Goal: Task Accomplishment & Management: Manage account settings

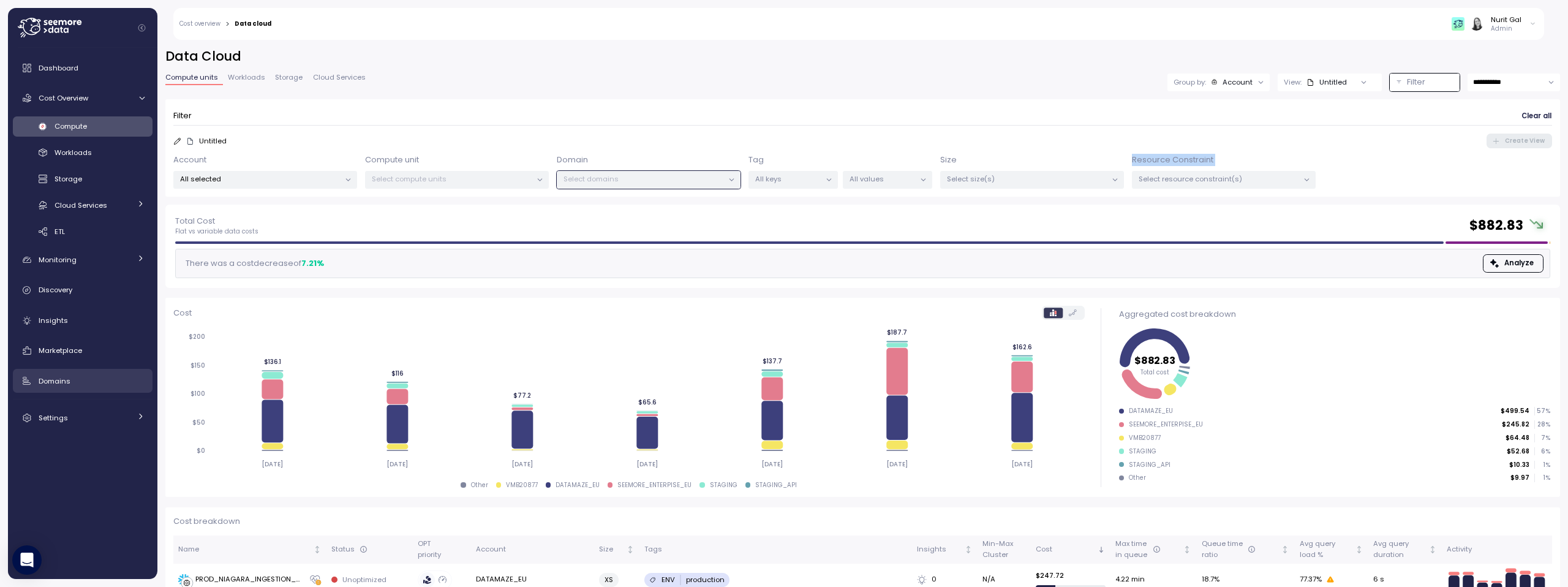
click at [85, 376] on div "Domains" at bounding box center [91, 380] width 106 height 12
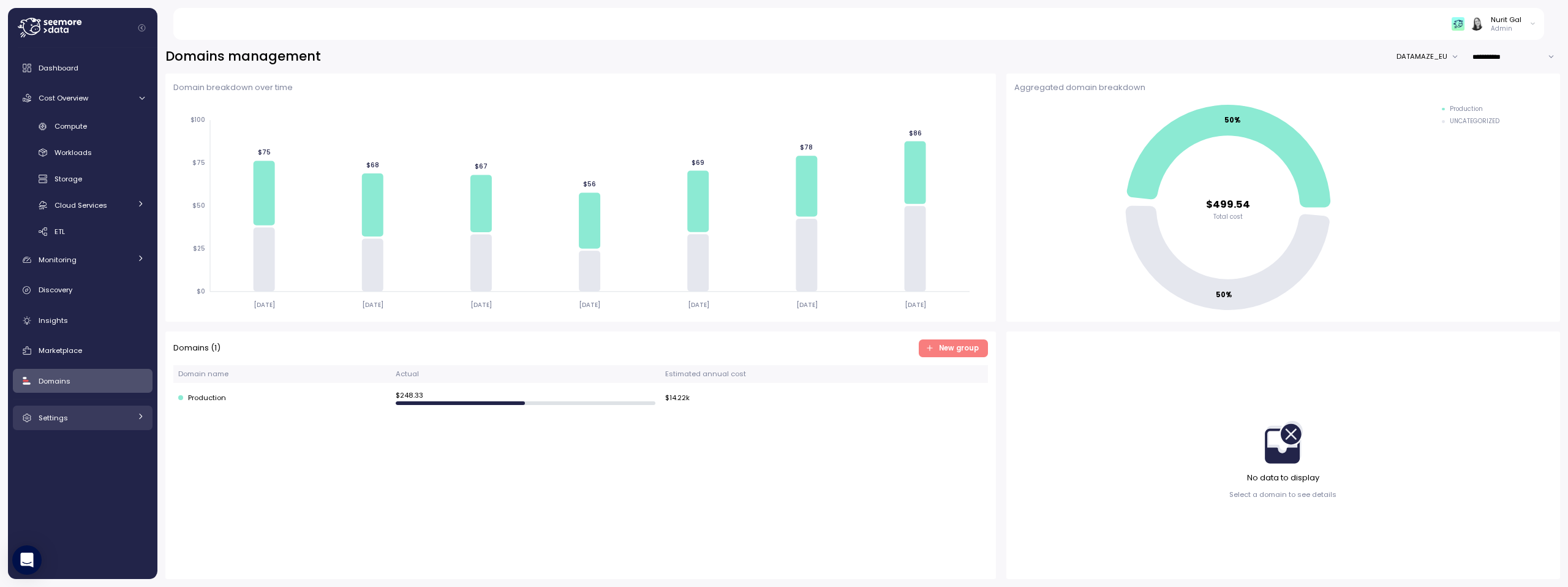
click at [71, 407] on link "Settings" at bounding box center [83, 418] width 140 height 24
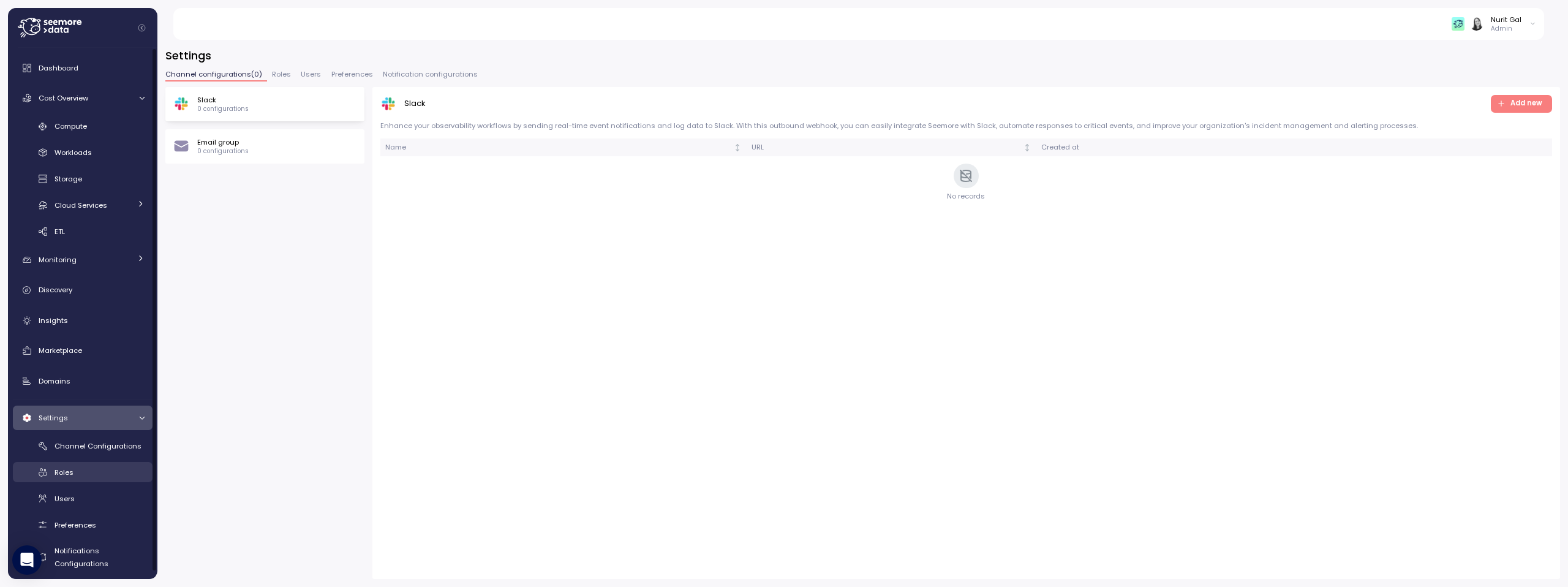
click at [77, 470] on div "Roles" at bounding box center [100, 471] width 90 height 12
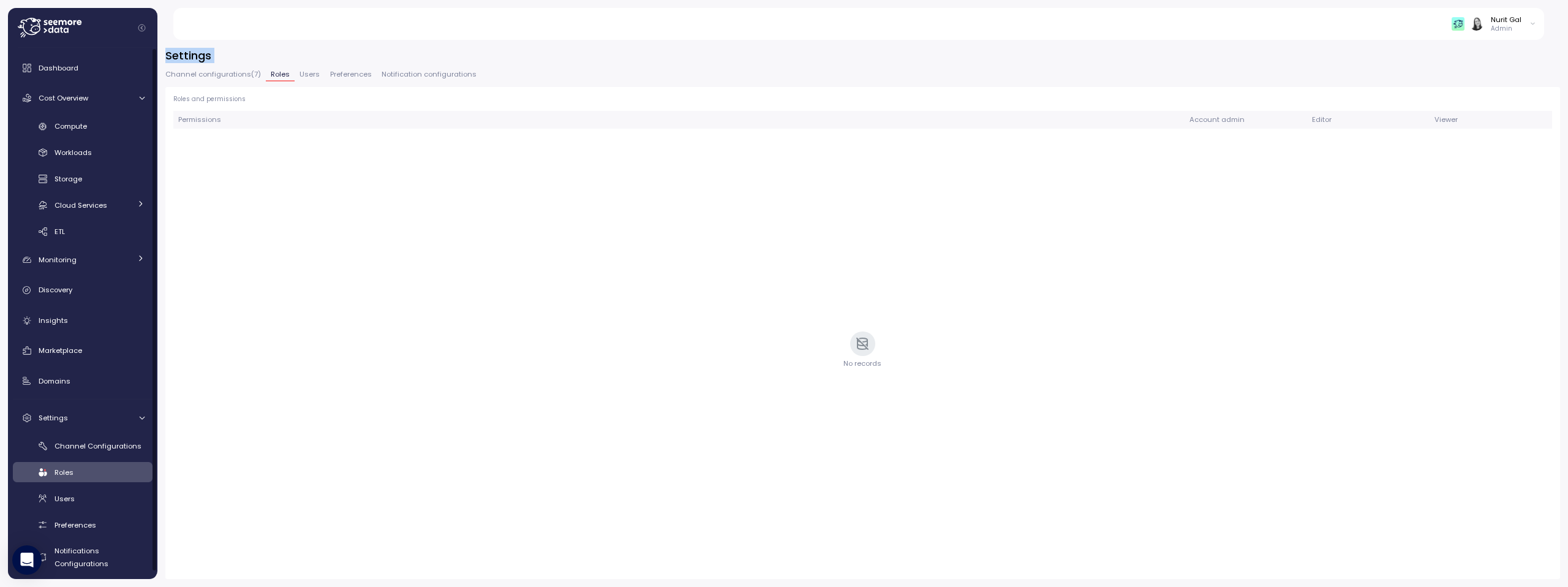
click at [77, 486] on div "Channel Configurations Roles Users Preferences Notifications Configurations" at bounding box center [83, 504] width 140 height 138
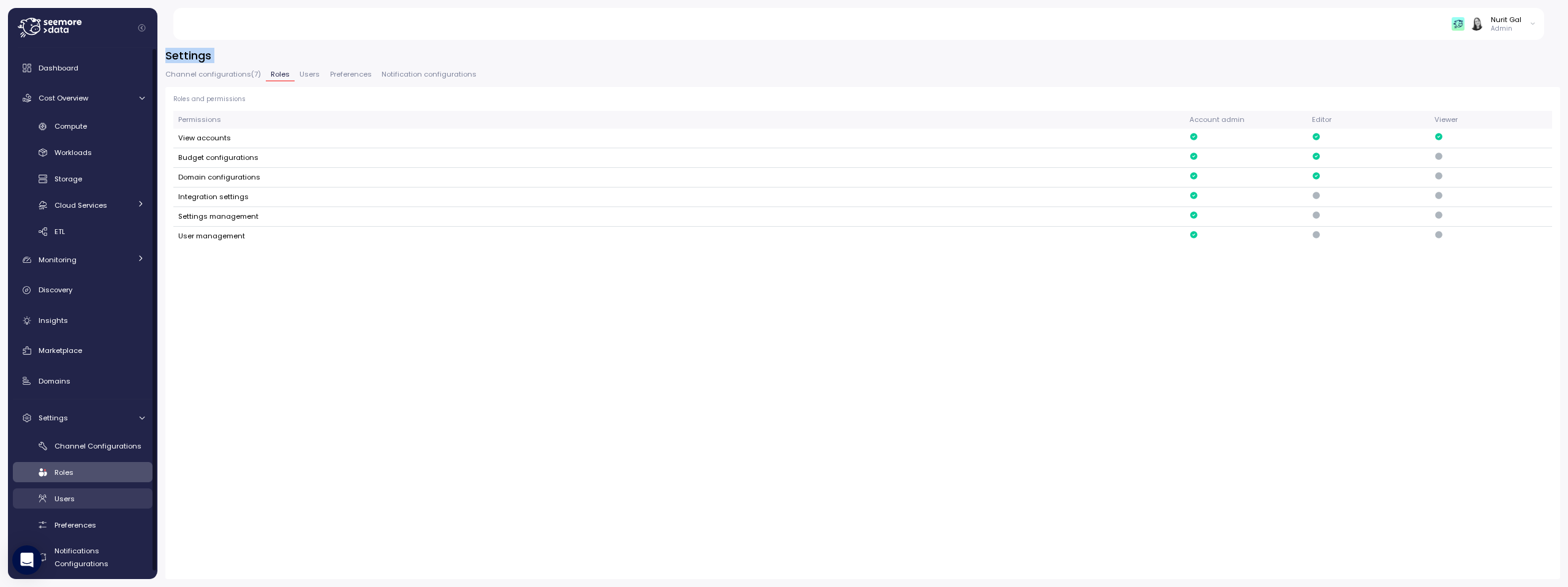
click at [77, 497] on div "Users" at bounding box center [100, 498] width 90 height 12
